Goal: Find contact information: Find contact information

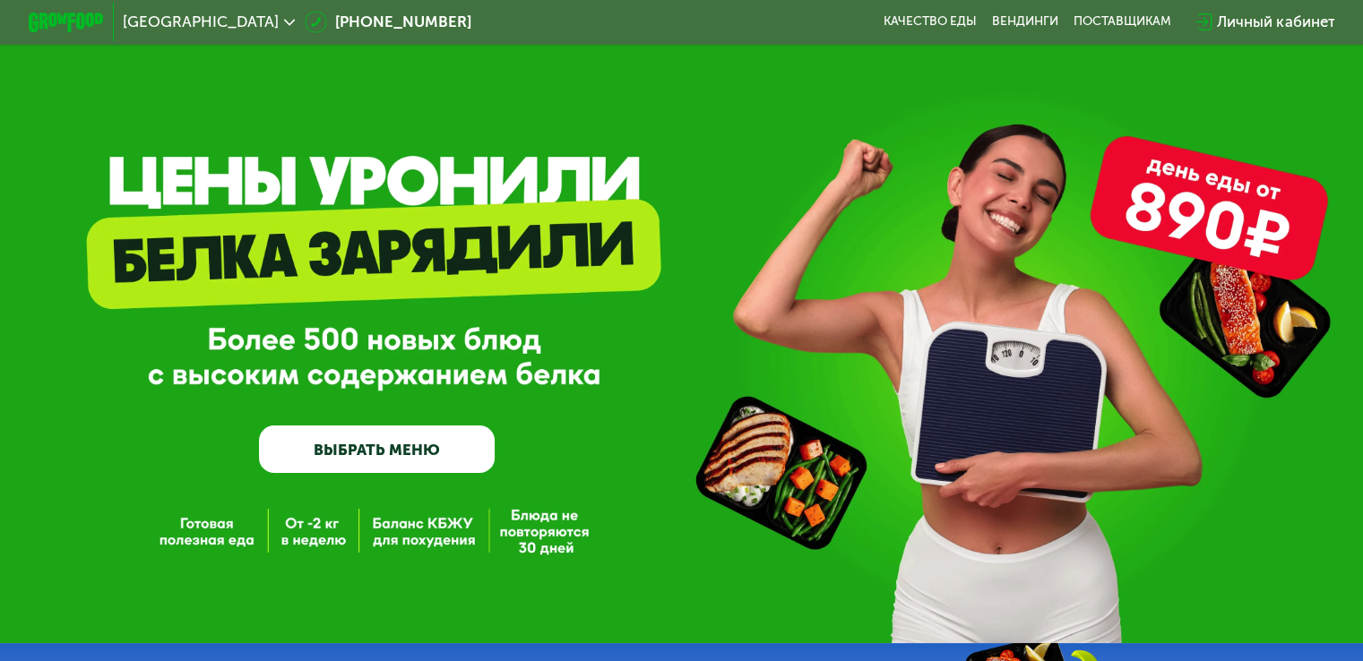
click at [168, 22] on span "[GEOGRAPHIC_DATA]" at bounding box center [201, 21] width 156 height 15
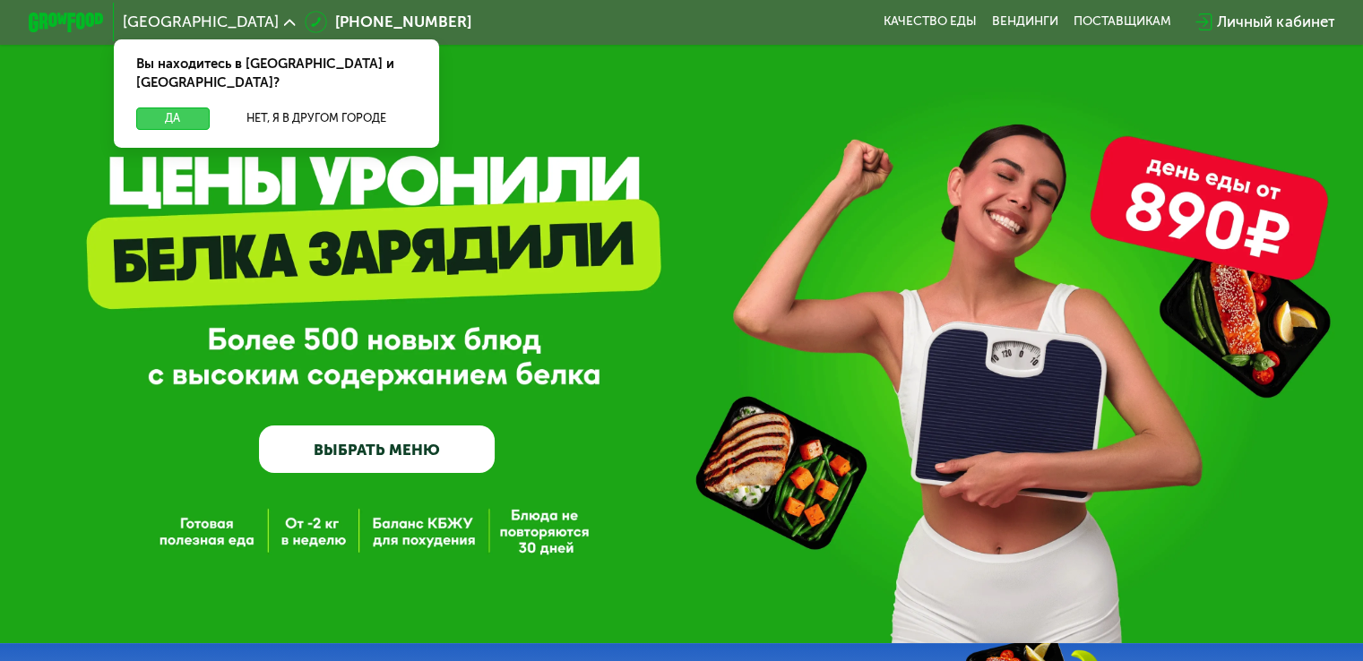
click at [198, 108] on button "Да" at bounding box center [172, 119] width 73 height 22
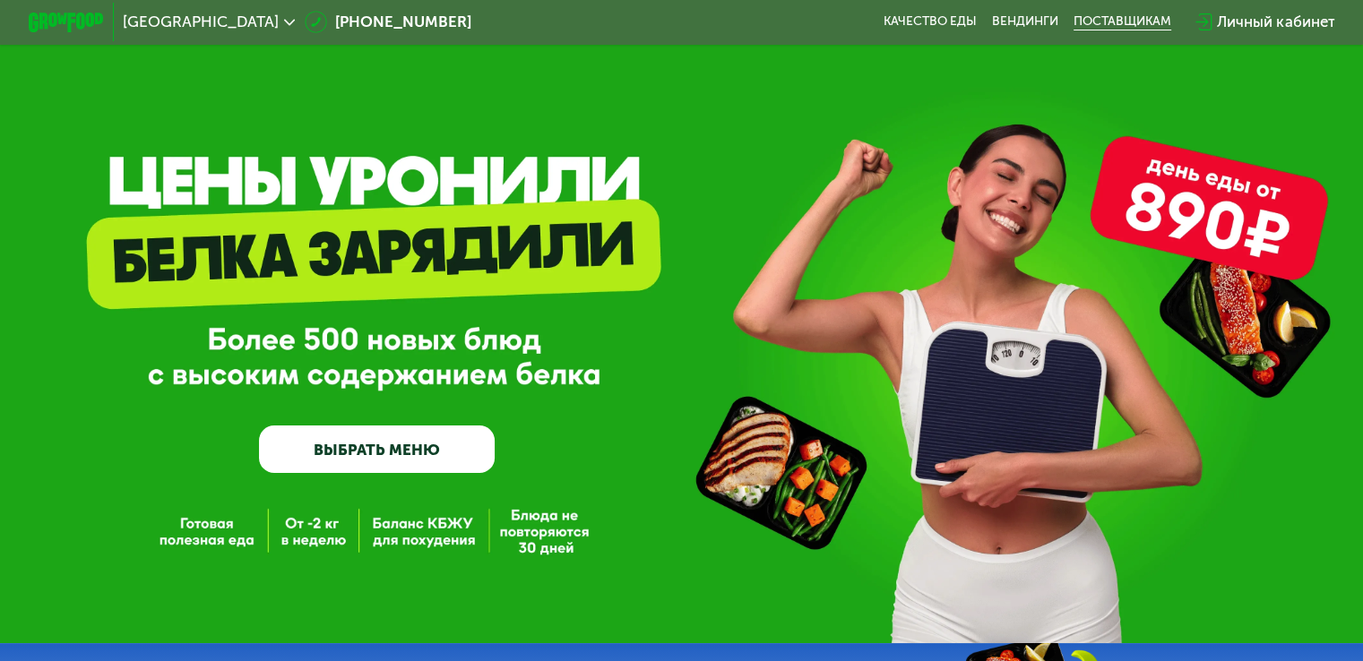
click at [1118, 23] on div "поставщикам" at bounding box center [1123, 21] width 98 height 15
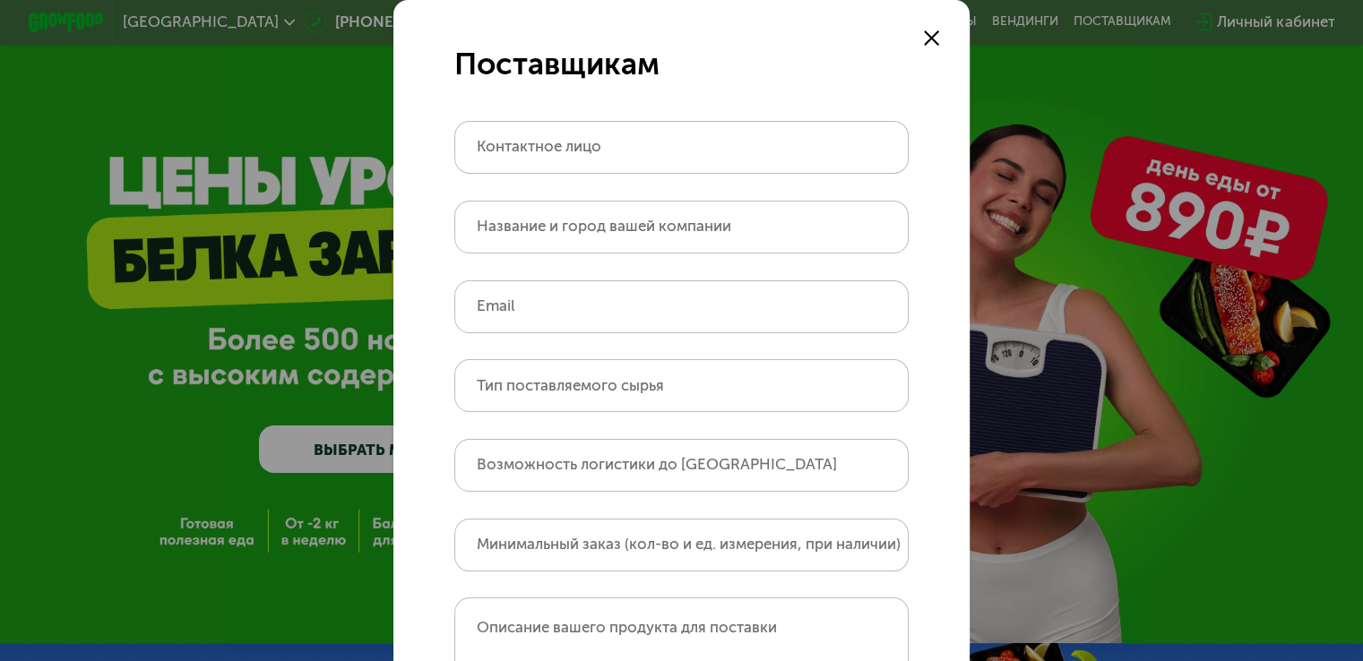
click at [925, 37] on icon at bounding box center [931, 37] width 15 height 15
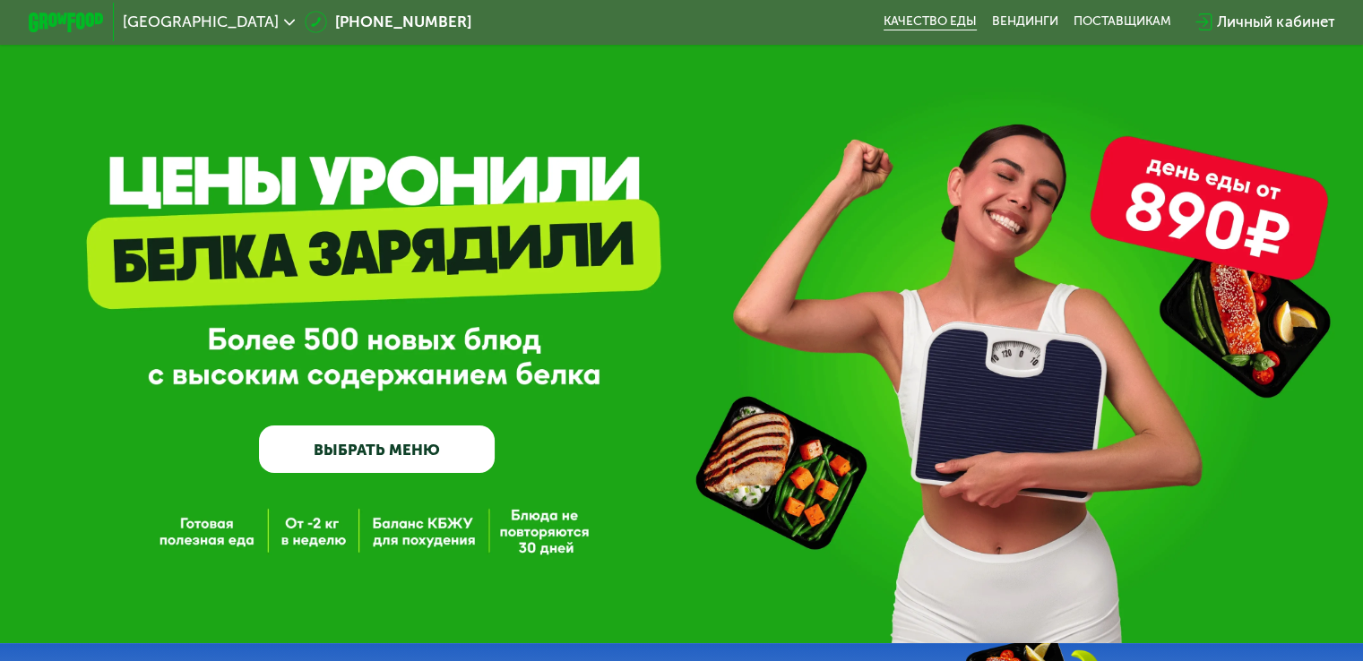
click at [947, 15] on link "Качество еды" at bounding box center [930, 21] width 93 height 15
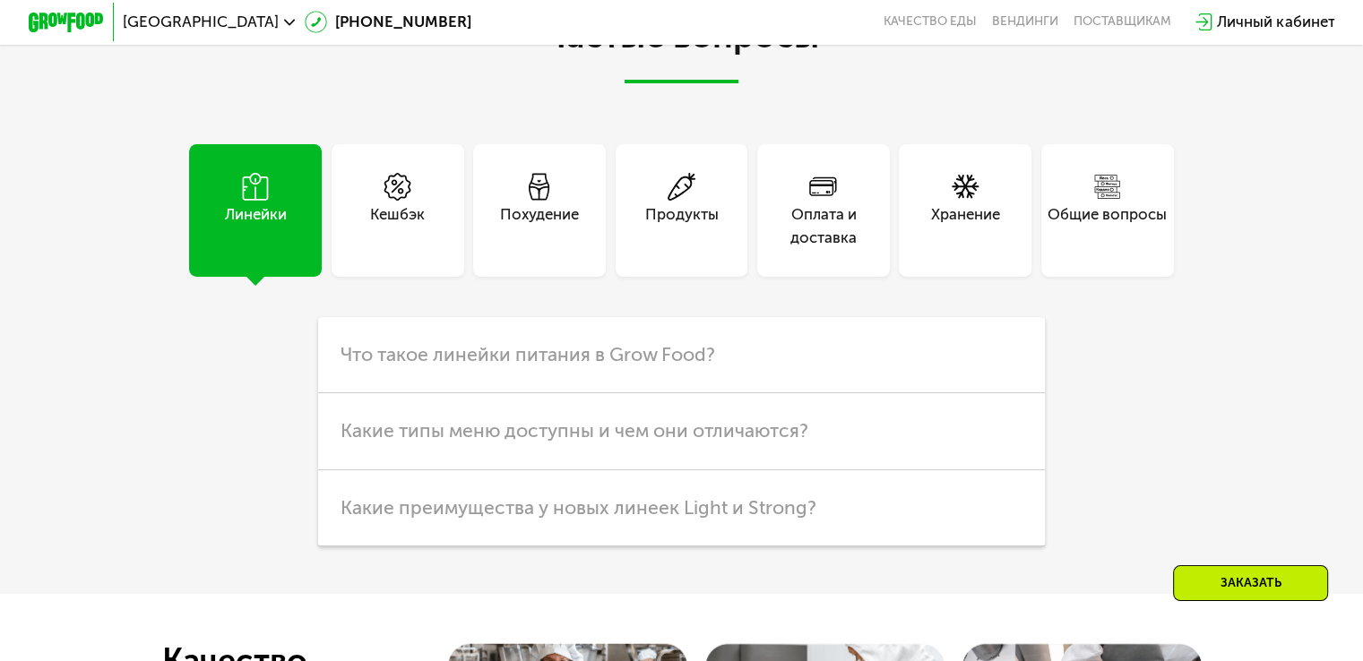
scroll to position [4302, 0]
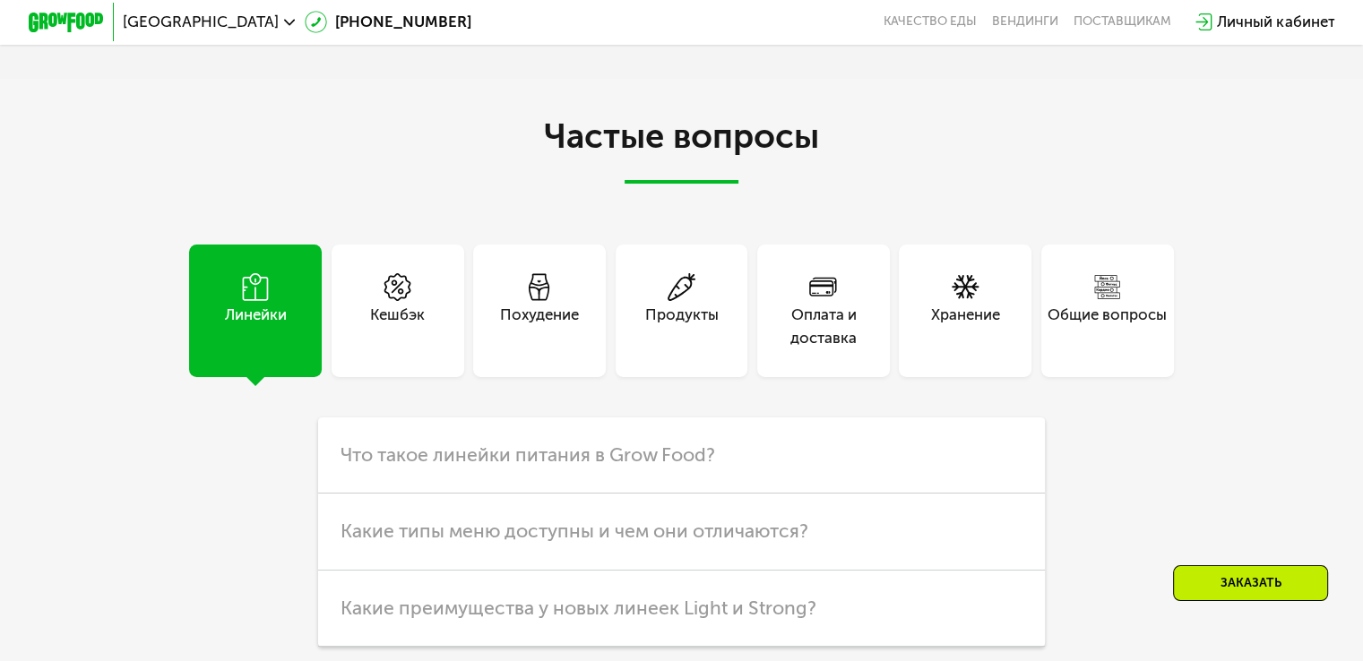
click at [1097, 350] on div "Общие вопросы" at bounding box center [1107, 327] width 119 height 46
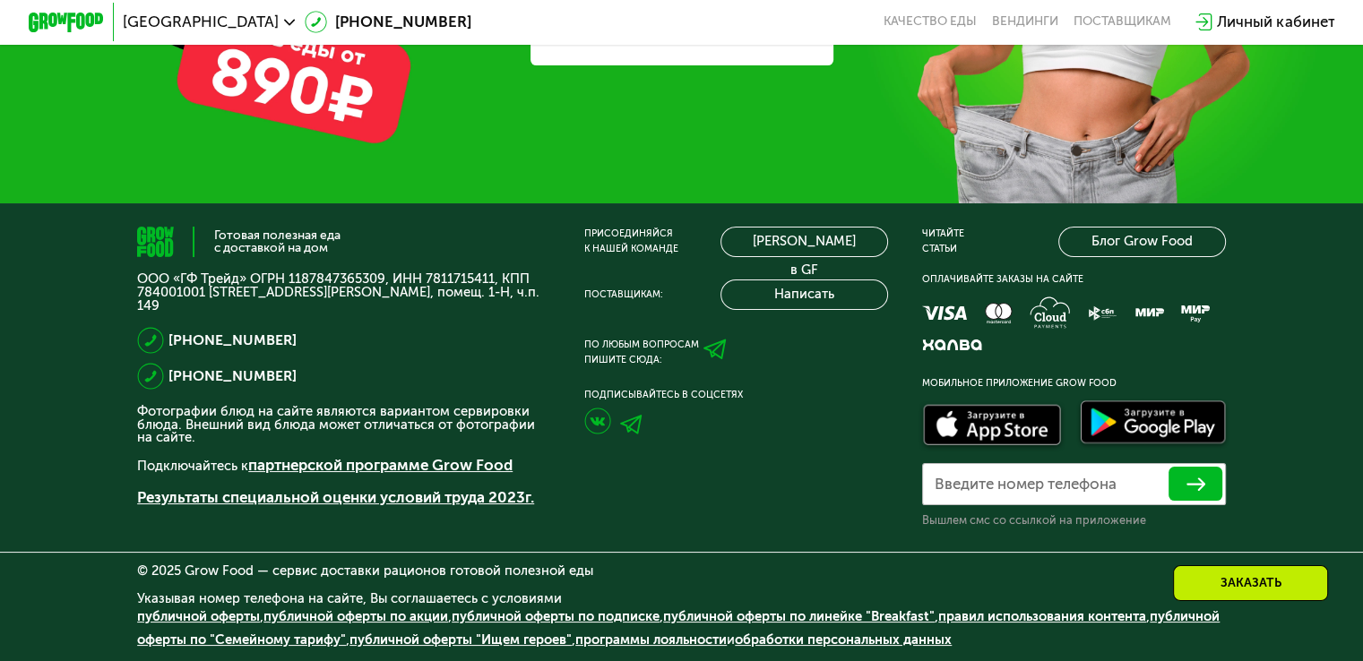
scroll to position [5826, 0]
drag, startPoint x: 301, startPoint y: 441, endPoint x: 215, endPoint y: 425, distance: 87.5
click at [172, 390] on div "[PHONE_NUMBER] [PHONE_NUMBER]" at bounding box center [343, 358] width 413 height 63
copy div "[PHONE_NUMBER] [PHONE_NUMBER]"
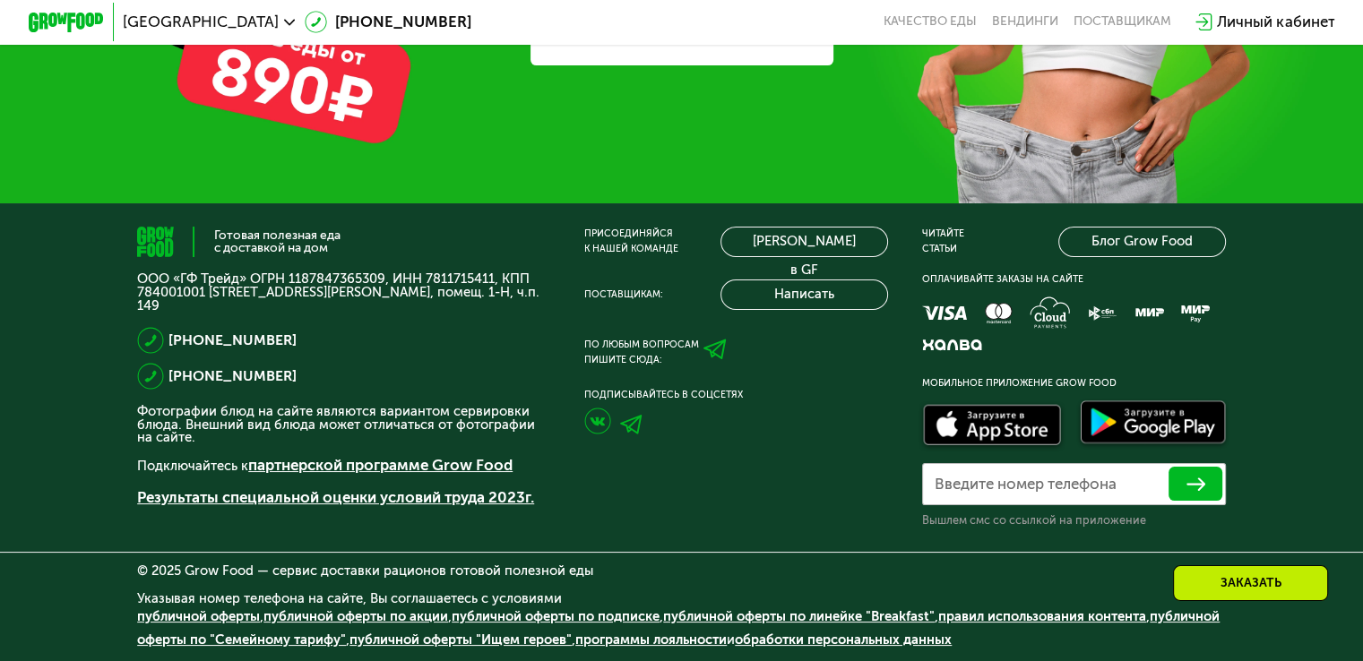
click at [128, 272] on div "Готовая полезная еда с доставкой на дом ООО «ГФ Трейд» ОГРН 1187847365309, ИНН …" at bounding box center [681, 432] width 1363 height 458
drag, startPoint x: 241, startPoint y: 275, endPoint x: 126, endPoint y: 273, distance: 114.7
click at [126, 273] on div "Готовая полезная еда с доставкой на дом ООО «ГФ Трейд» ОГРН 1187847365309, ИНН …" at bounding box center [681, 432] width 1363 height 458
copy p "ООО «ГФ Трейд»"
